Goal: Find specific page/section: Find specific page/section

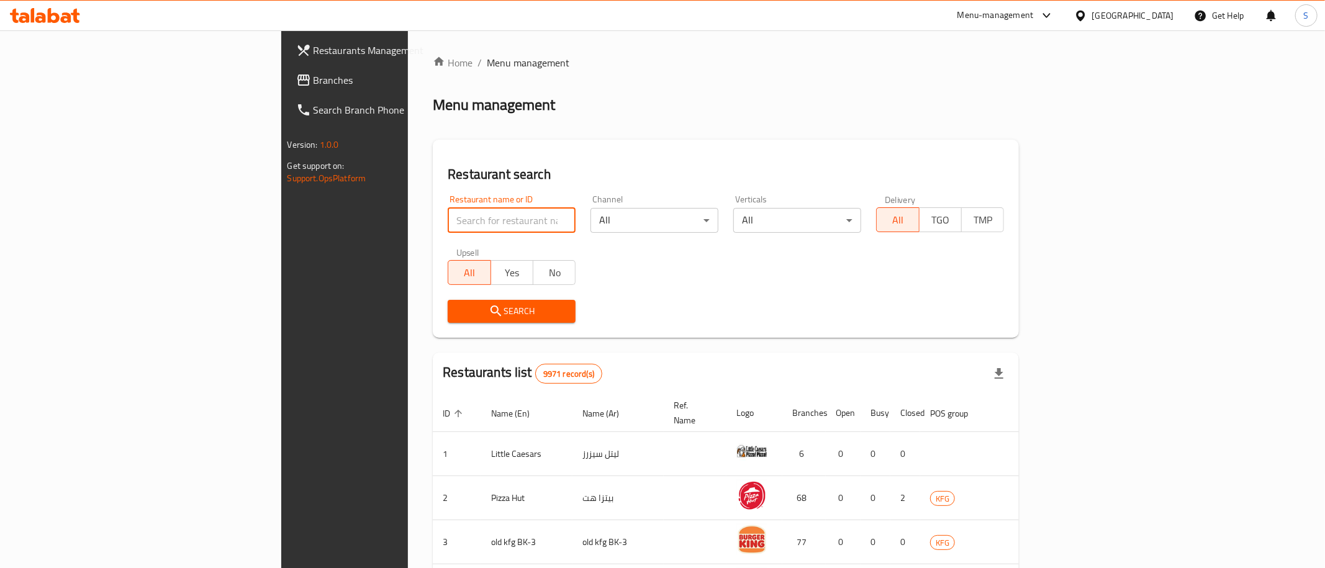
click at [448, 211] on input "search" at bounding box center [512, 220] width 128 height 25
click button "Search" at bounding box center [512, 311] width 128 height 23
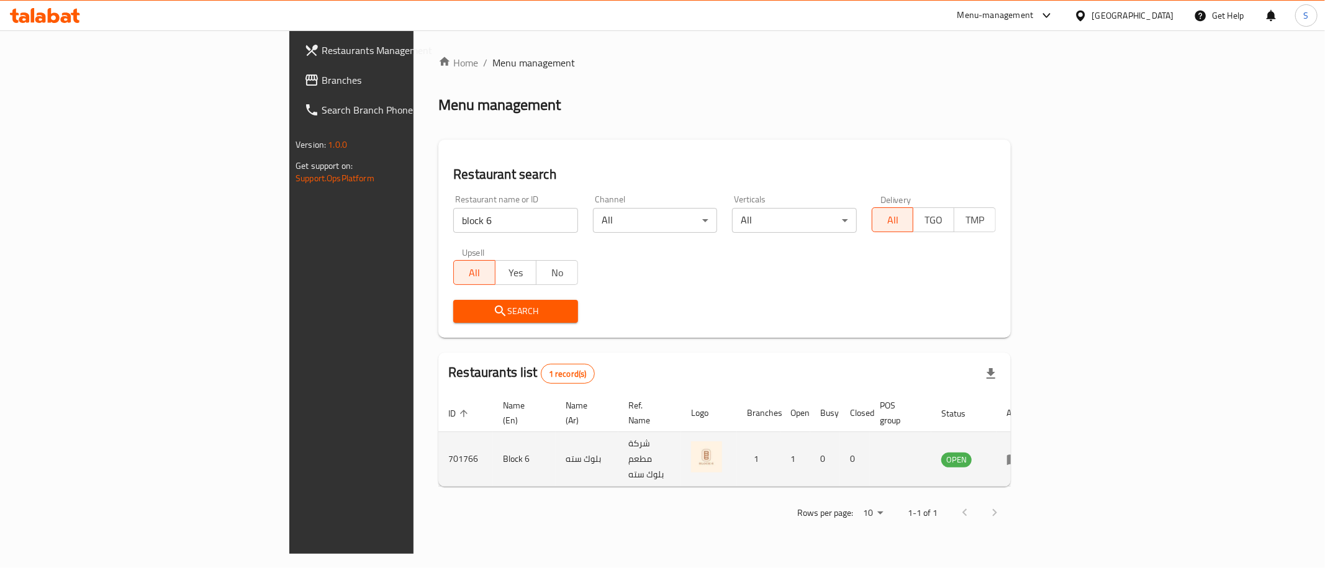
click at [438, 439] on td "701766" at bounding box center [465, 459] width 55 height 55
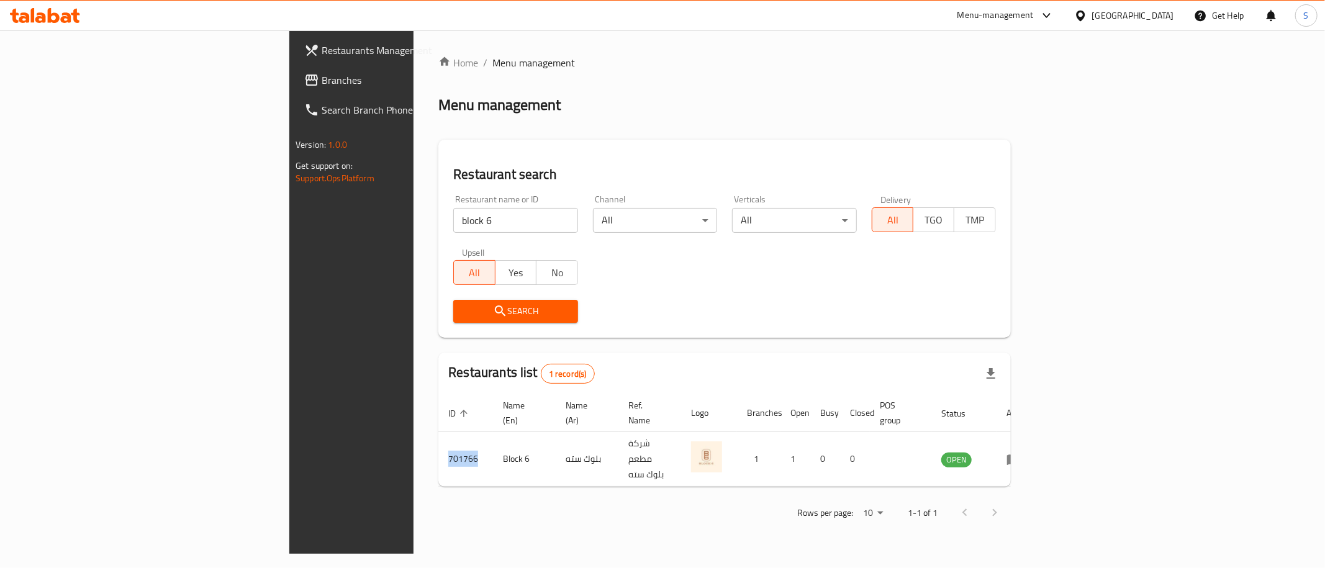
copy td "701766"
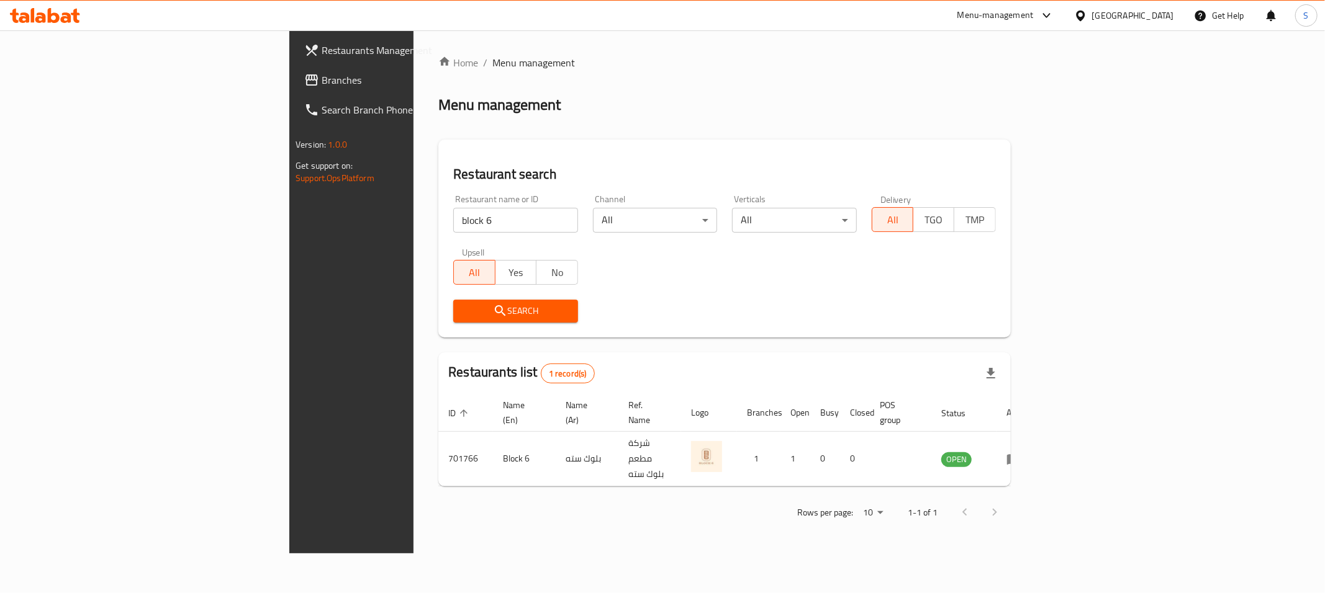
click at [453, 228] on input "block 6" at bounding box center [515, 220] width 124 height 25
paste input "Eat and Repeat"
click button "Search" at bounding box center [515, 311] width 124 height 23
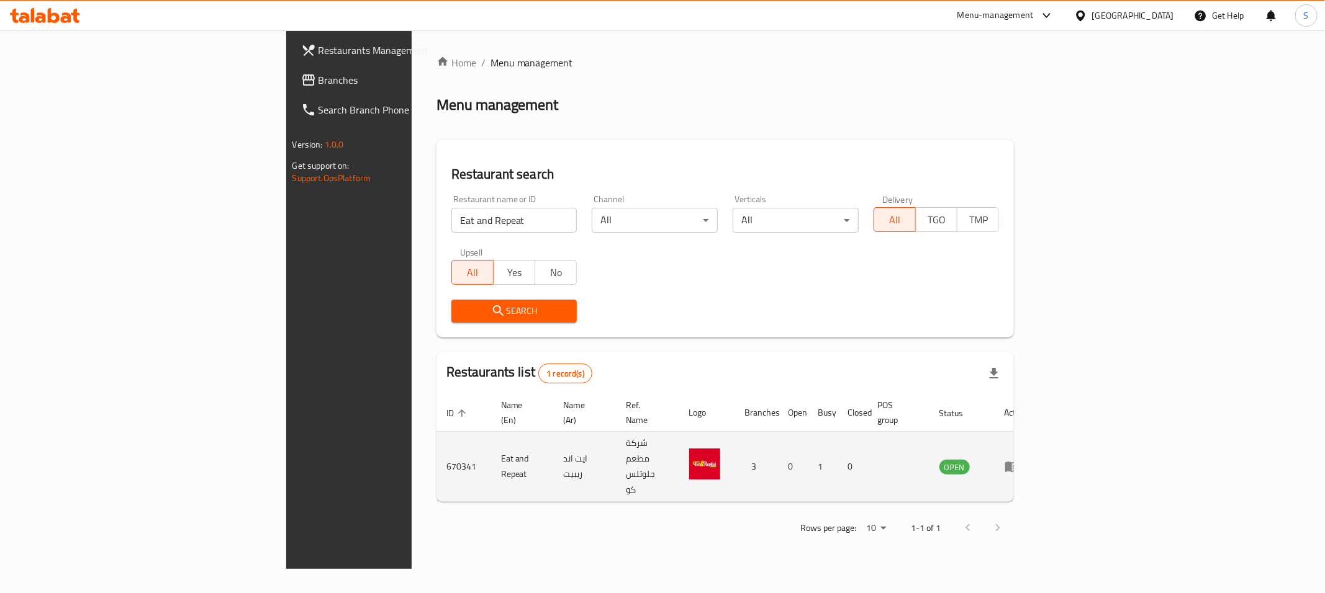
click at [491, 444] on td "Eat and Repeat" at bounding box center [522, 467] width 63 height 70
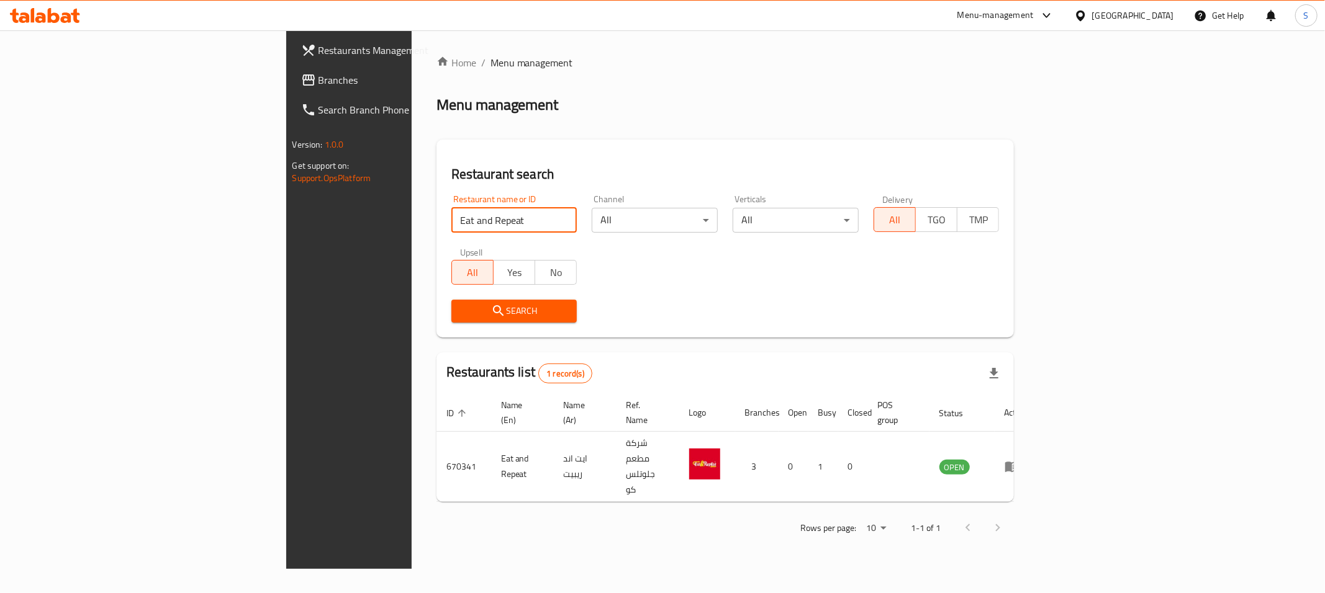
drag, startPoint x: 424, startPoint y: 210, endPoint x: 84, endPoint y: 220, distance: 339.7
click at [451, 220] on input "Eat and Repeat" at bounding box center [514, 220] width 126 height 25
paste input "4O7D2V 4O7D2X"
click at [451, 220] on input "4O7D2V 4O7D2X" at bounding box center [514, 220] width 126 height 25
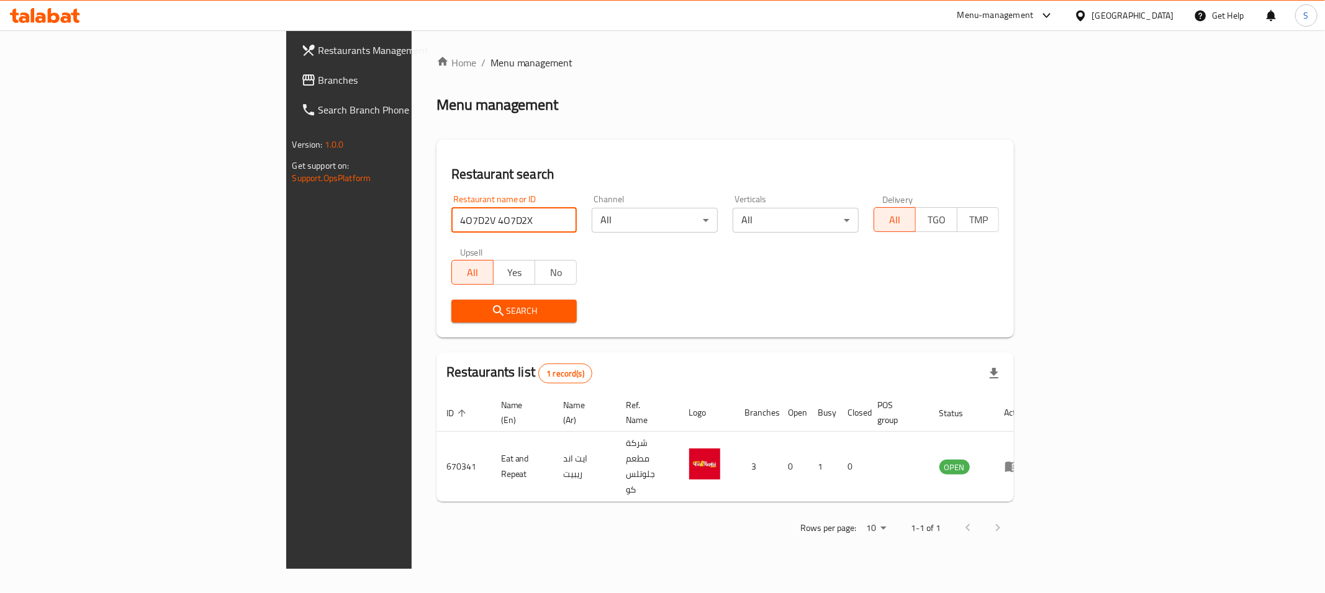
click at [451, 220] on input "4O7D2V 4O7D2X" at bounding box center [514, 220] width 126 height 25
click button "Search" at bounding box center [514, 311] width 126 height 23
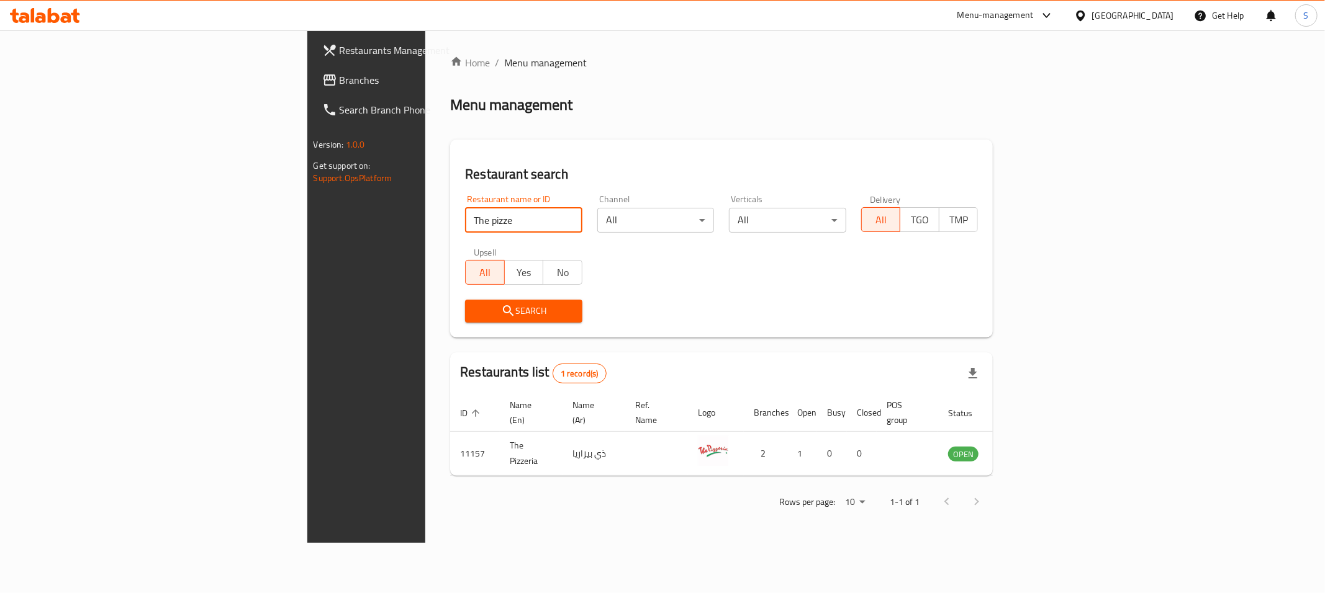
click at [465, 233] on input "The pizze" at bounding box center [523, 220] width 117 height 25
paste input "Kabsa"
click button "Search" at bounding box center [523, 311] width 117 height 23
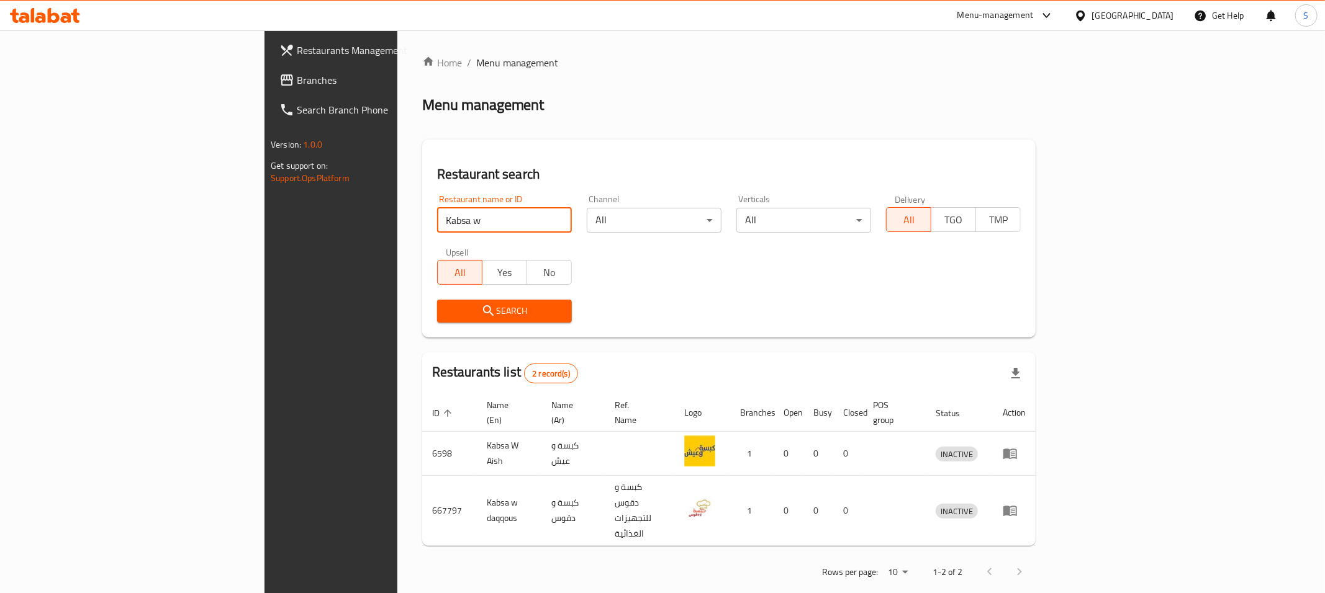
drag, startPoint x: 361, startPoint y: 228, endPoint x: 46, endPoint y: 266, distance: 317.1
click at [437, 233] on input "Kabsa w" at bounding box center [504, 220] width 135 height 25
type input "h"
type input "that"
click button "Search" at bounding box center [504, 311] width 135 height 23
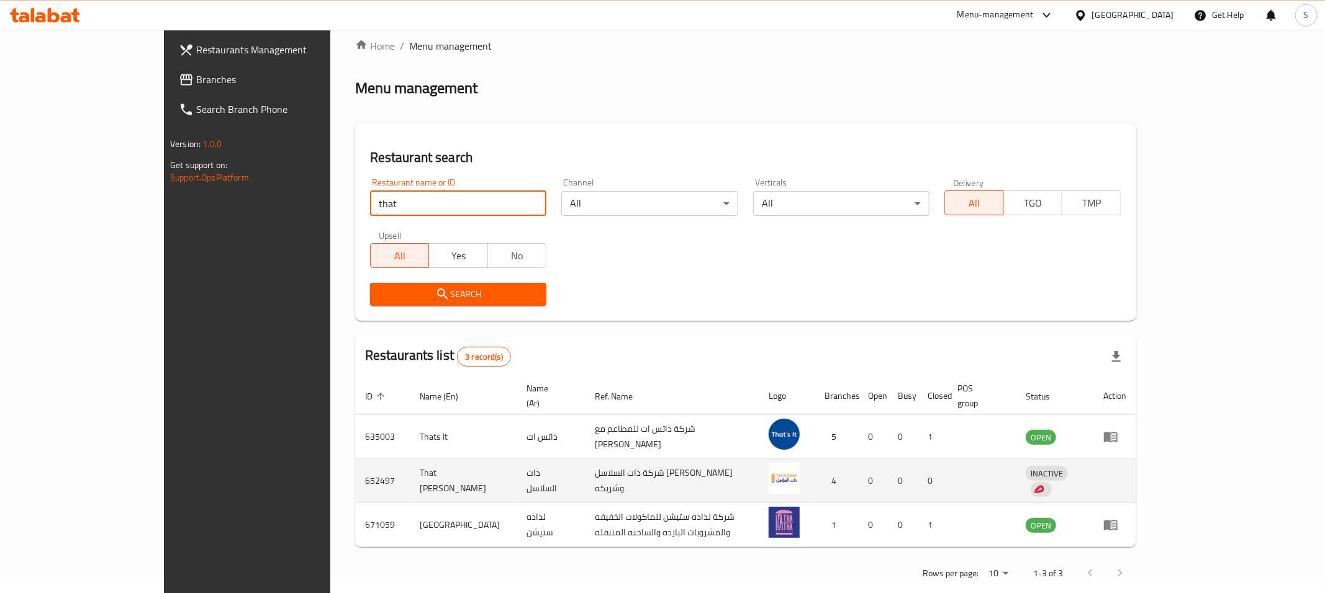
scroll to position [24, 0]
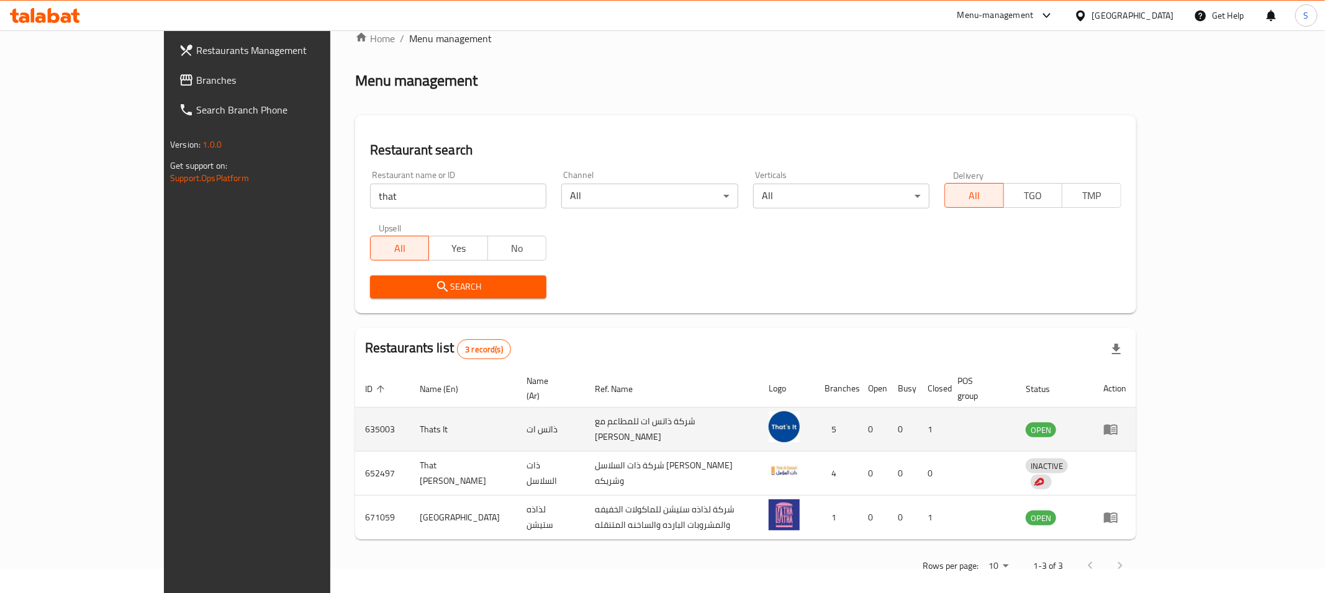
click at [410, 414] on td "Thats It" at bounding box center [463, 430] width 107 height 44
